Goal: Find specific page/section: Find specific page/section

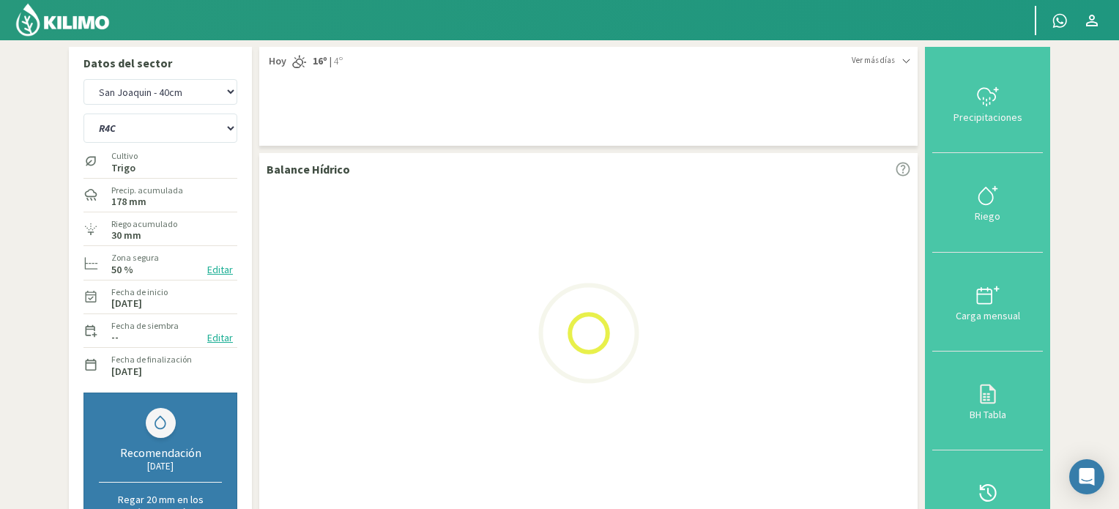
select select "1: Object"
select select "2: Object"
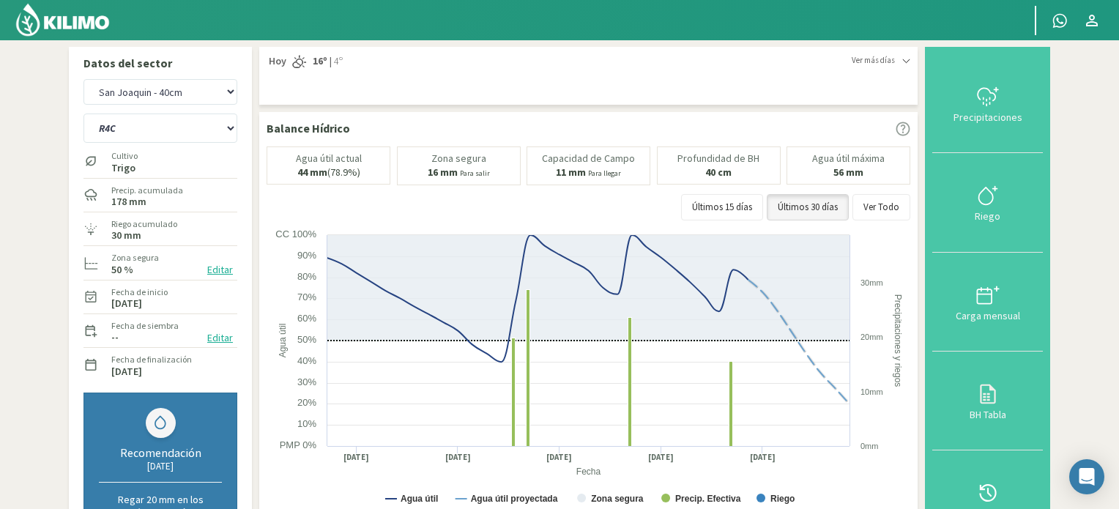
click at [62, 27] on img at bounding box center [63, 19] width 96 height 35
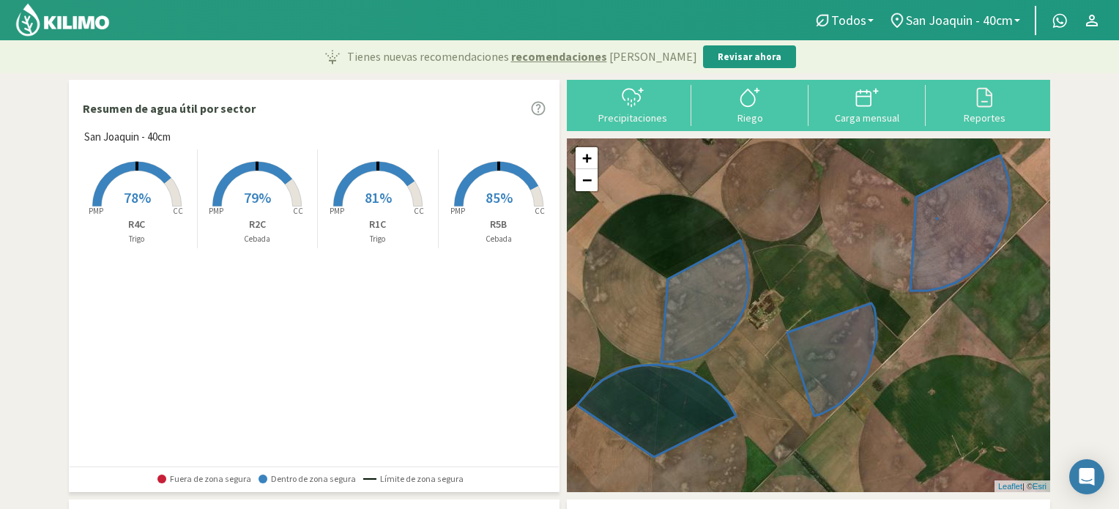
click at [153, 198] on rect at bounding box center [136, 207] width 117 height 117
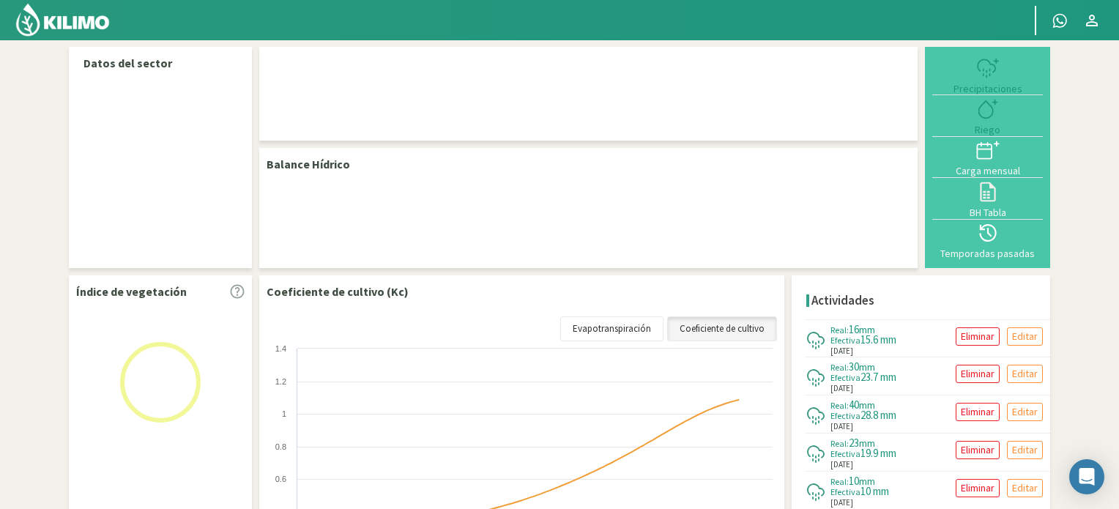
select select "1: Object"
select select "2: Object"
